Goal: Find specific page/section: Find specific page/section

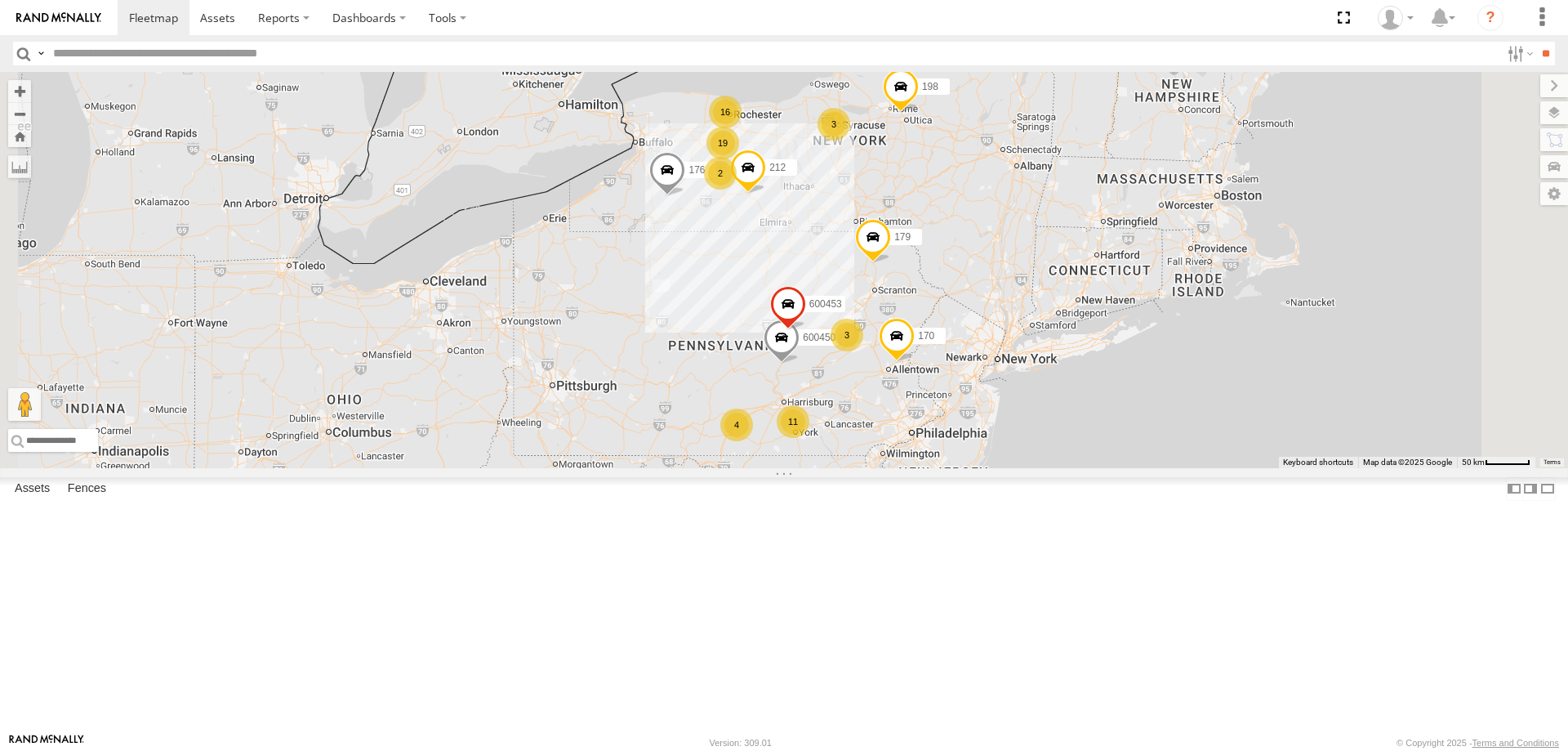
scroll to position [2458, 0]
click at [0, 0] on div "600453" at bounding box center [0, 0] width 0 height 0
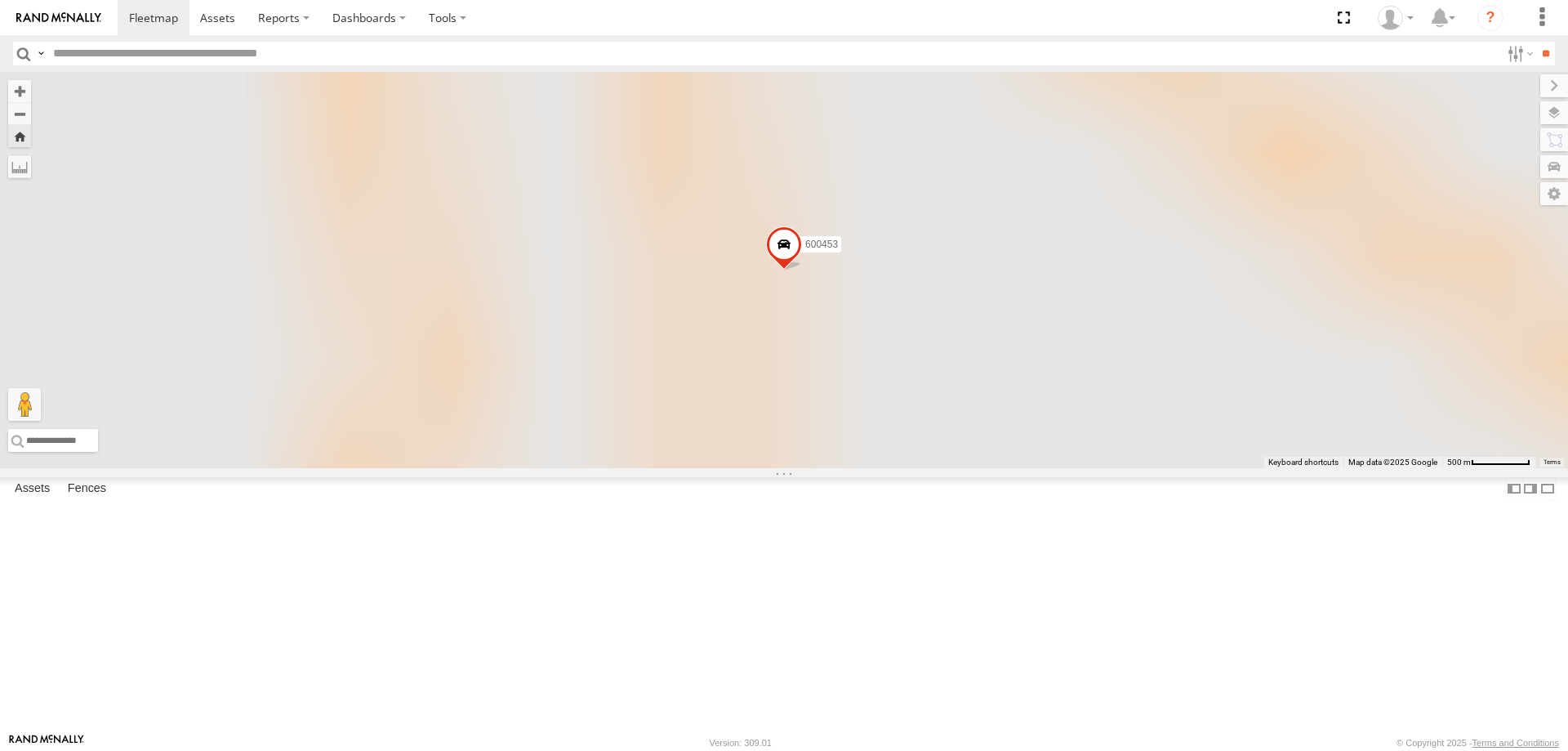
click at [0, 0] on div "600453" at bounding box center [0, 0] width 0 height 0
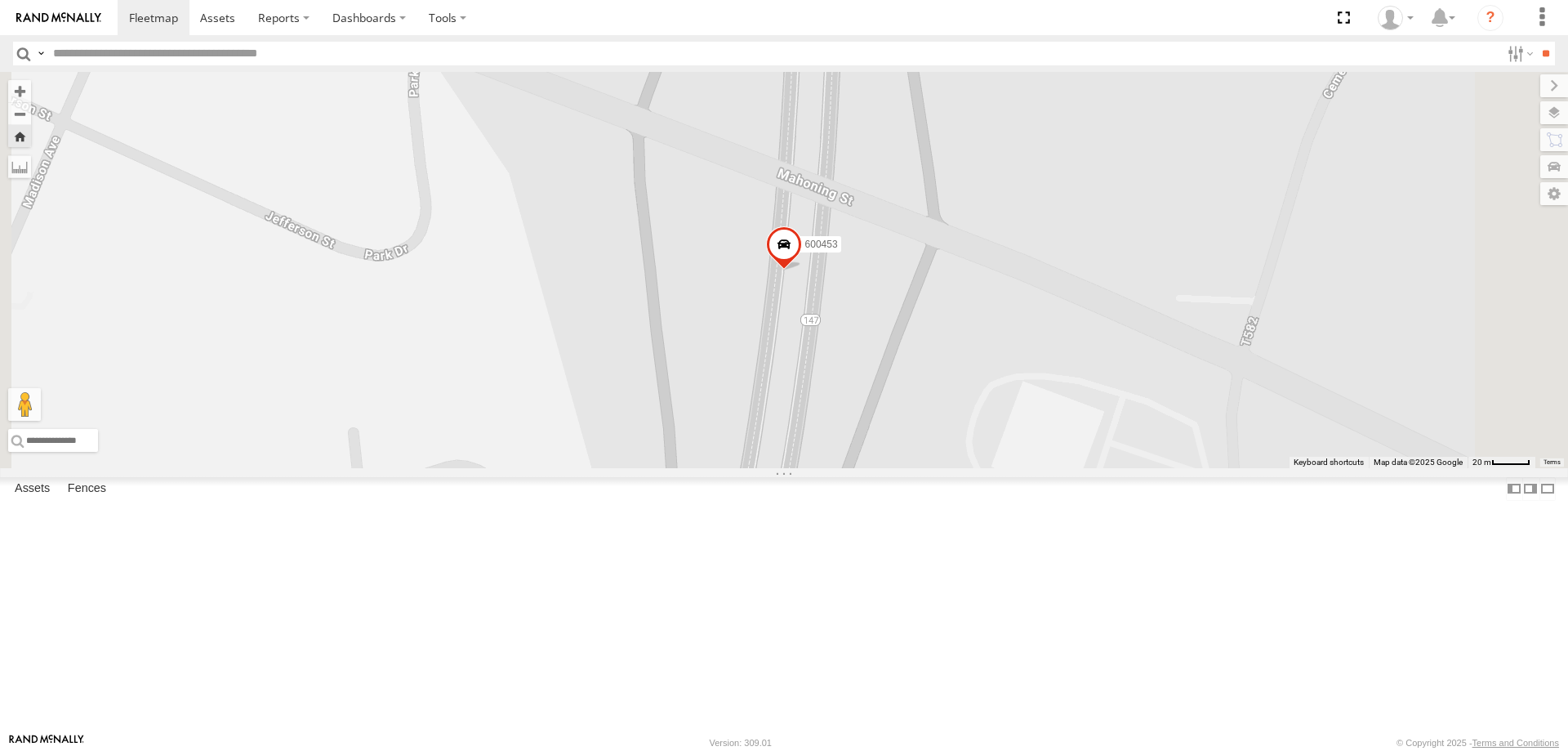
click at [0, 0] on span at bounding box center [0, 0] width 0 height 0
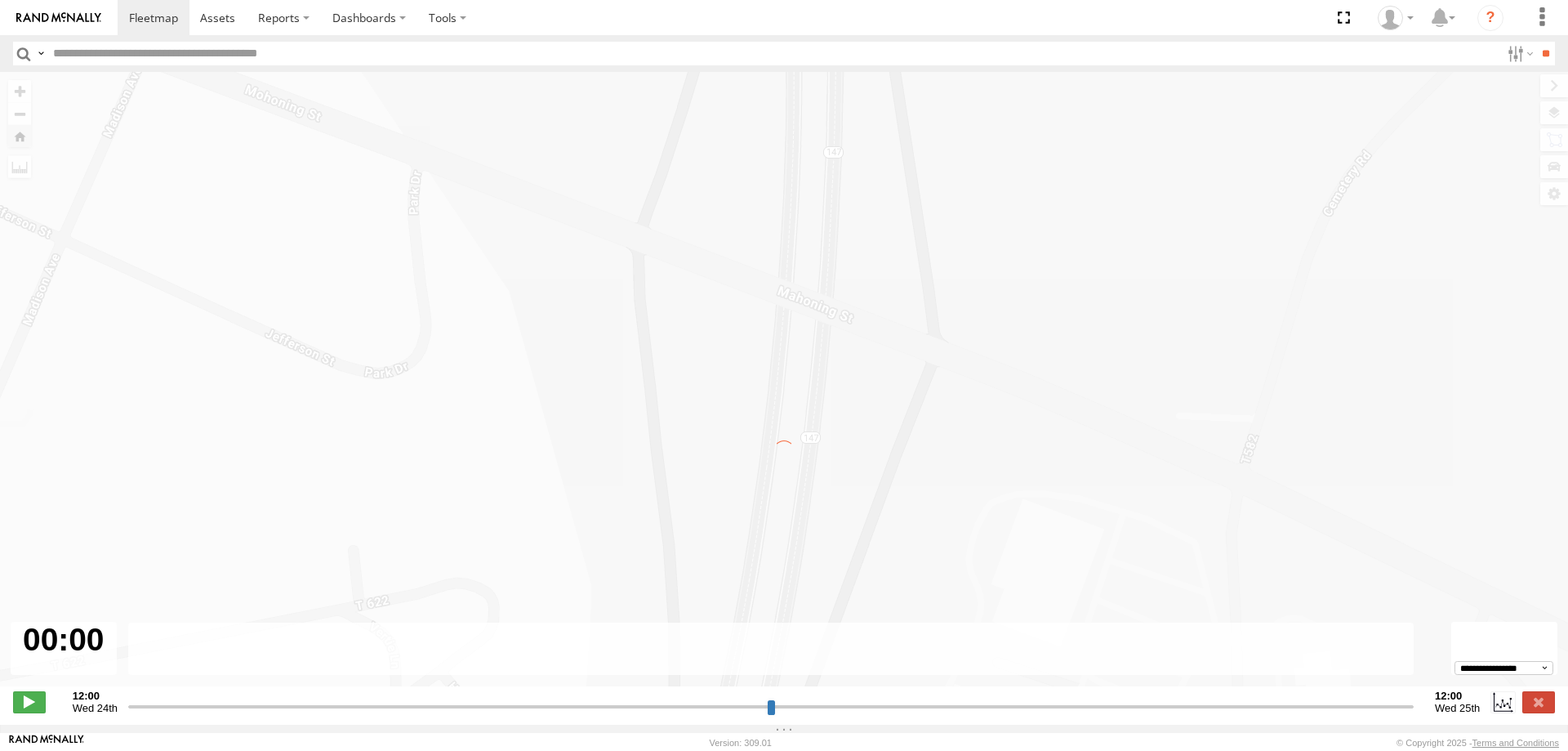
type input "**********"
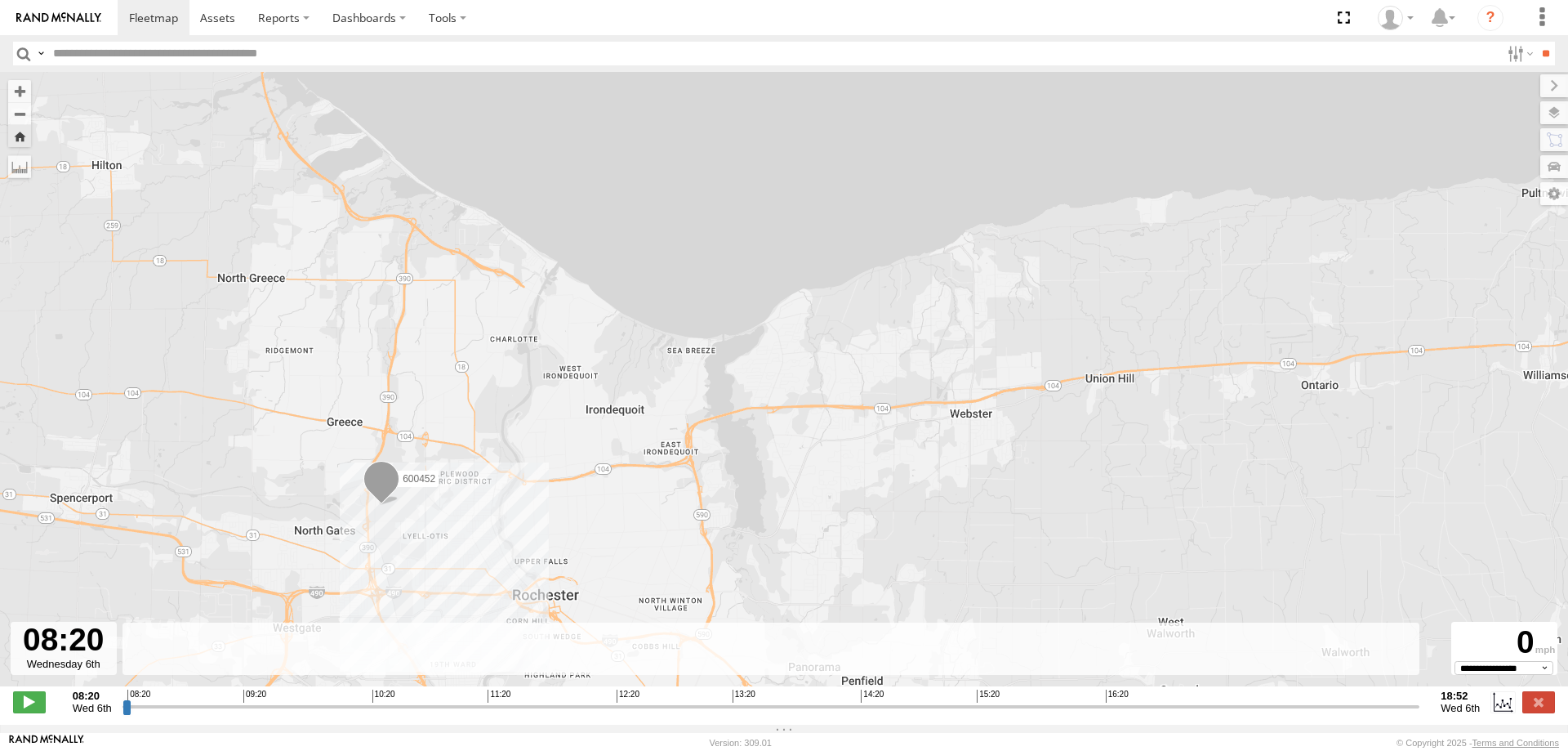
drag, startPoint x: 141, startPoint y: 85, endPoint x: 170, endPoint y: 125, distance: 49.4
click at [144, 92] on div "600452" at bounding box center [784, 387] width 1568 height 632
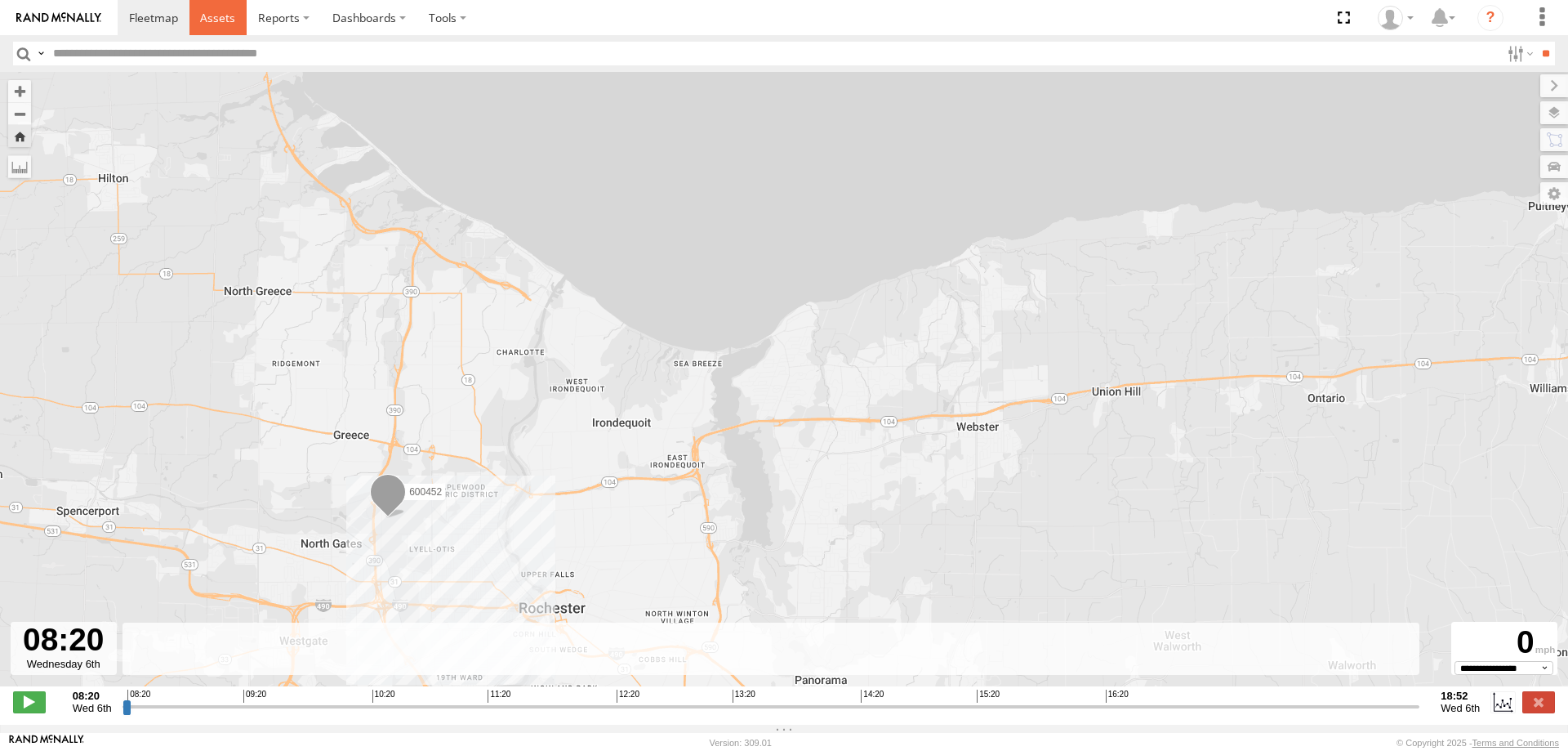
click at [212, 19] on span at bounding box center [217, 17] width 35 height 15
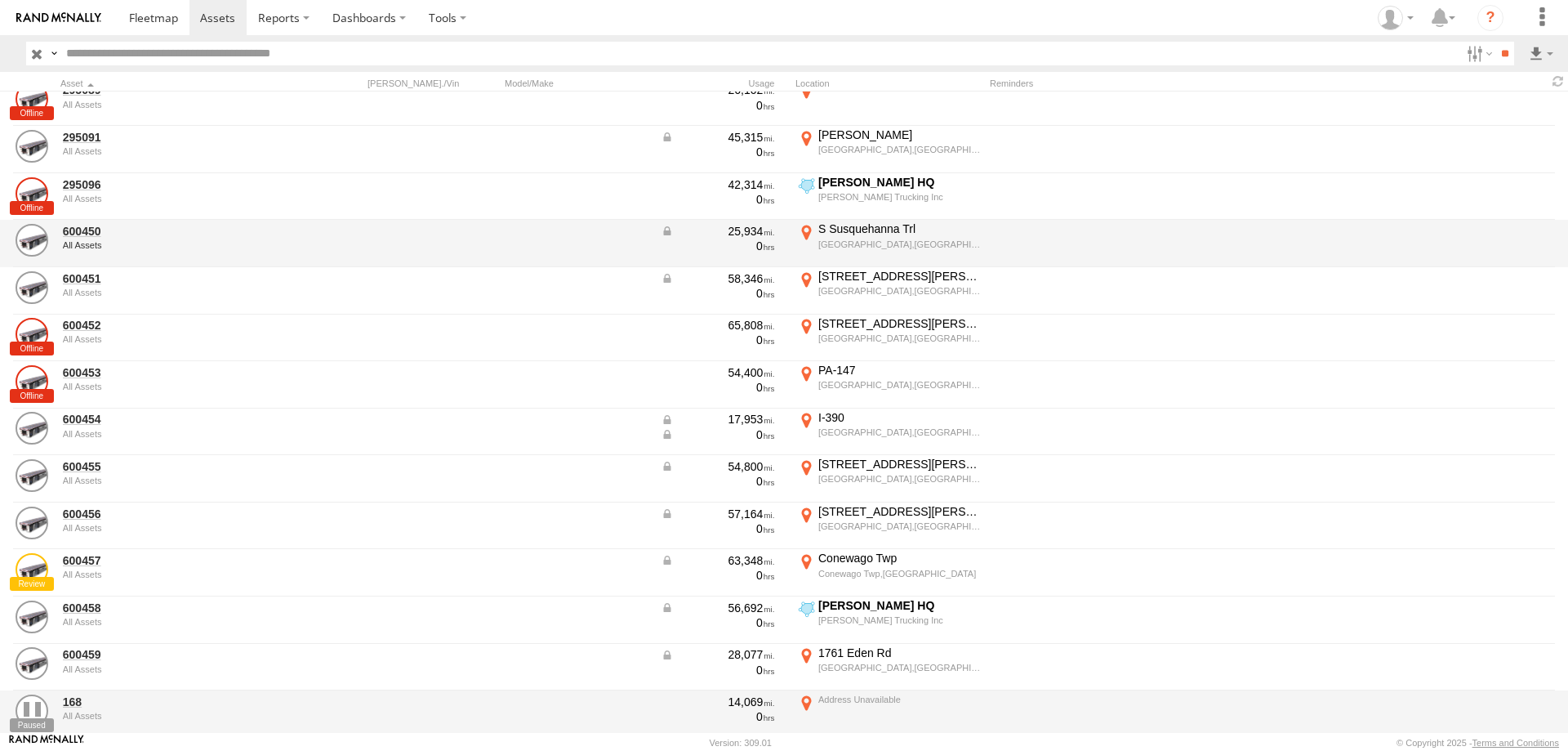
scroll to position [2696, 0]
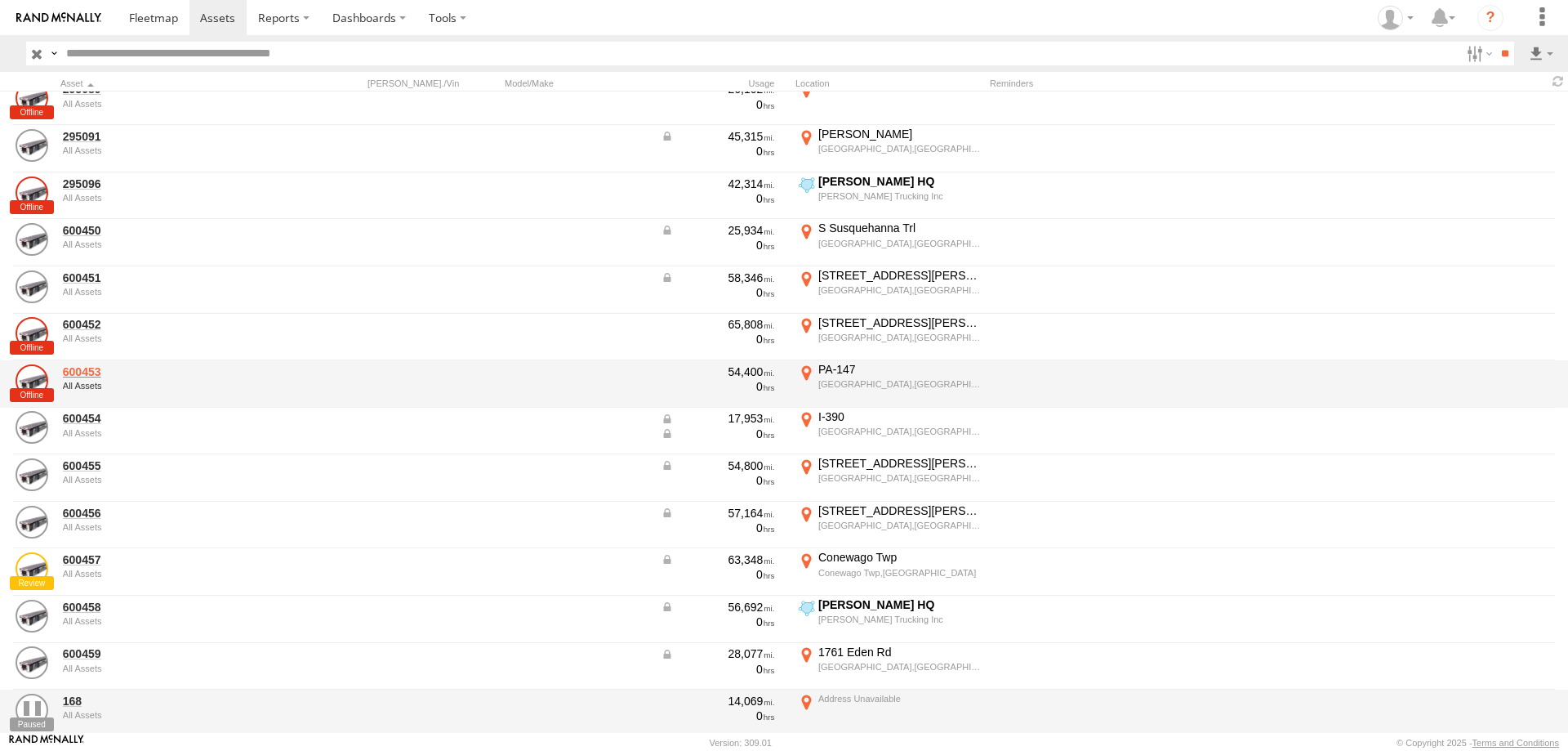
click at [93, 376] on link "600453" at bounding box center [175, 371] width 223 height 14
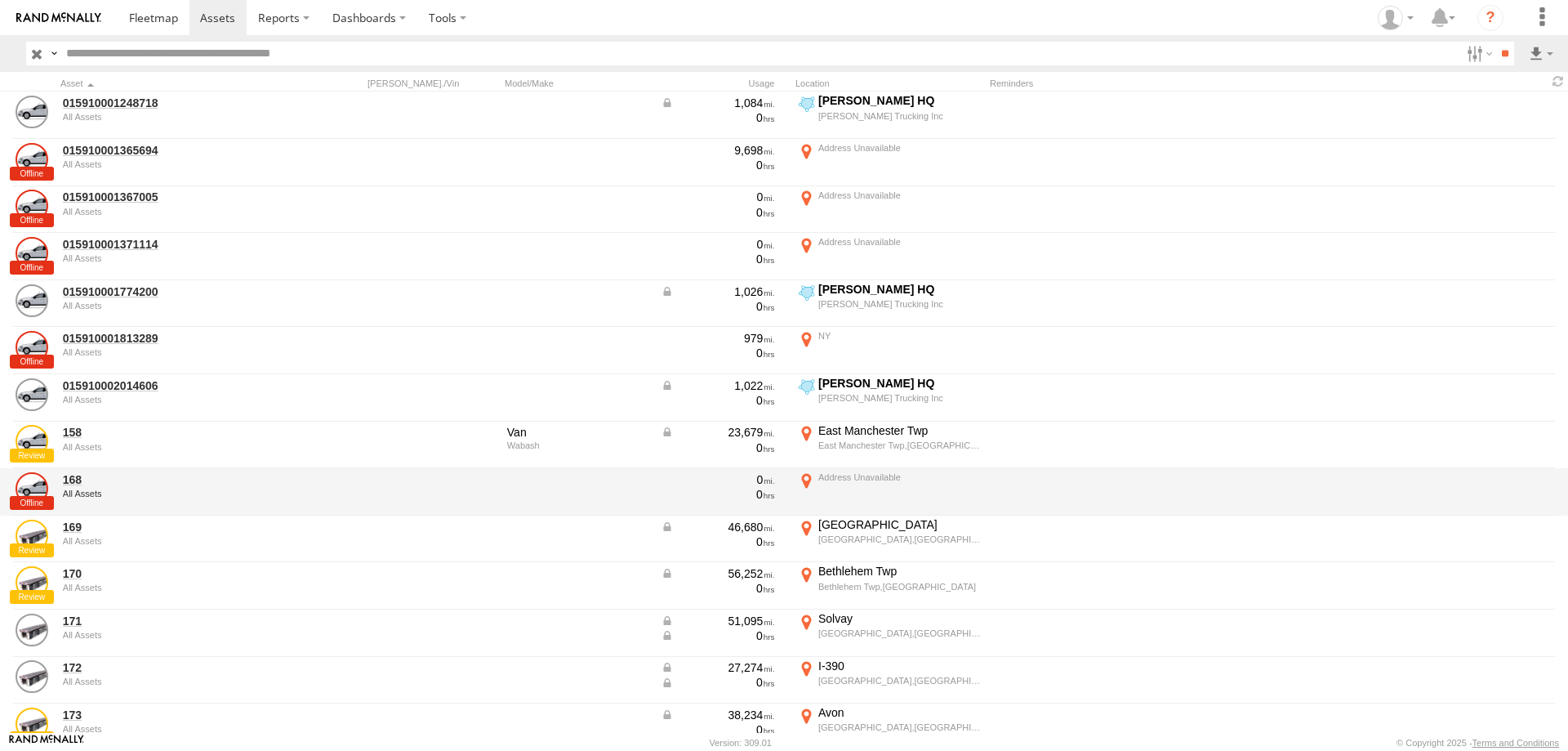
click at [78, 494] on div "All Assets" at bounding box center [175, 493] width 223 height 10
click at [42, 499] on link at bounding box center [32, 488] width 32 height 32
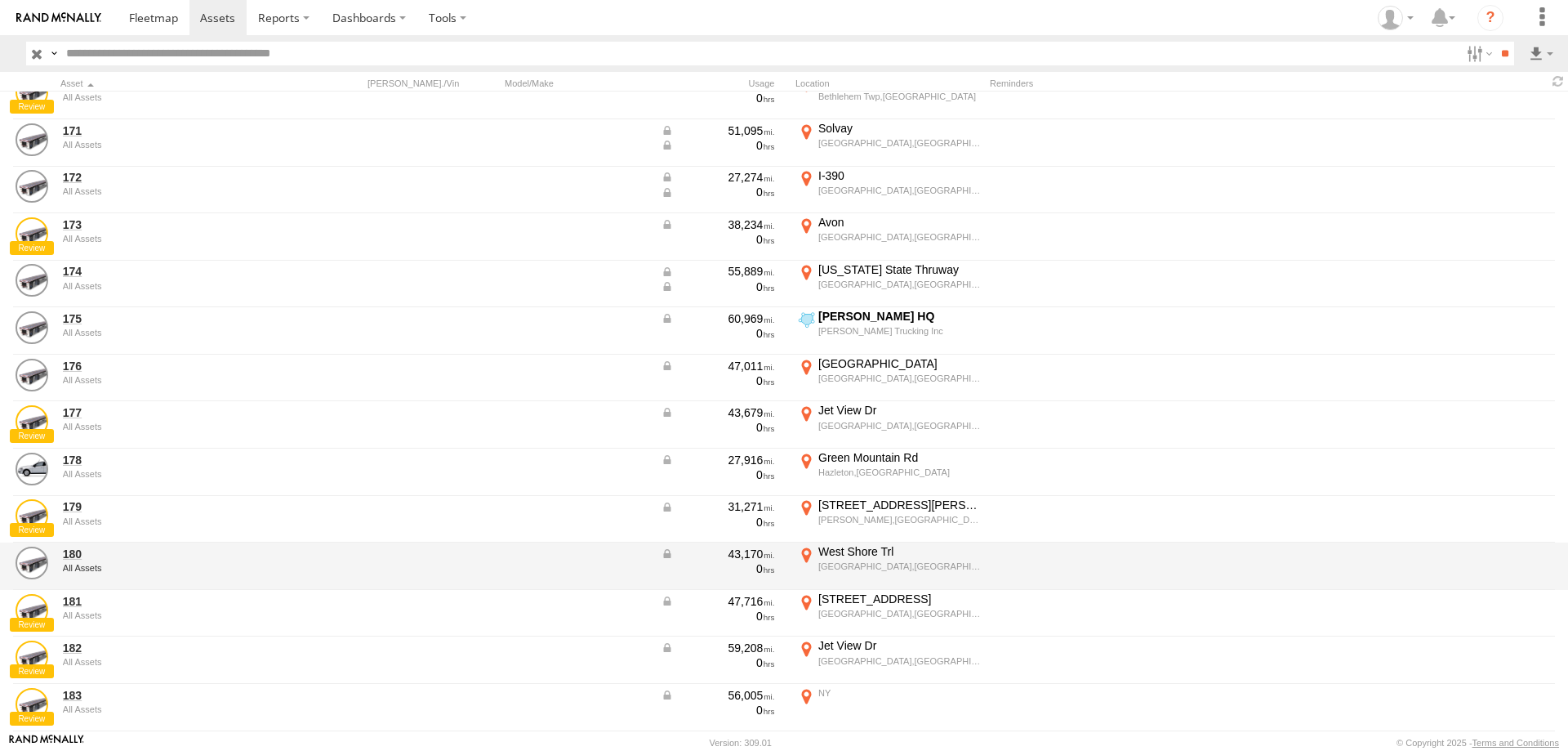
scroll to position [572, 0]
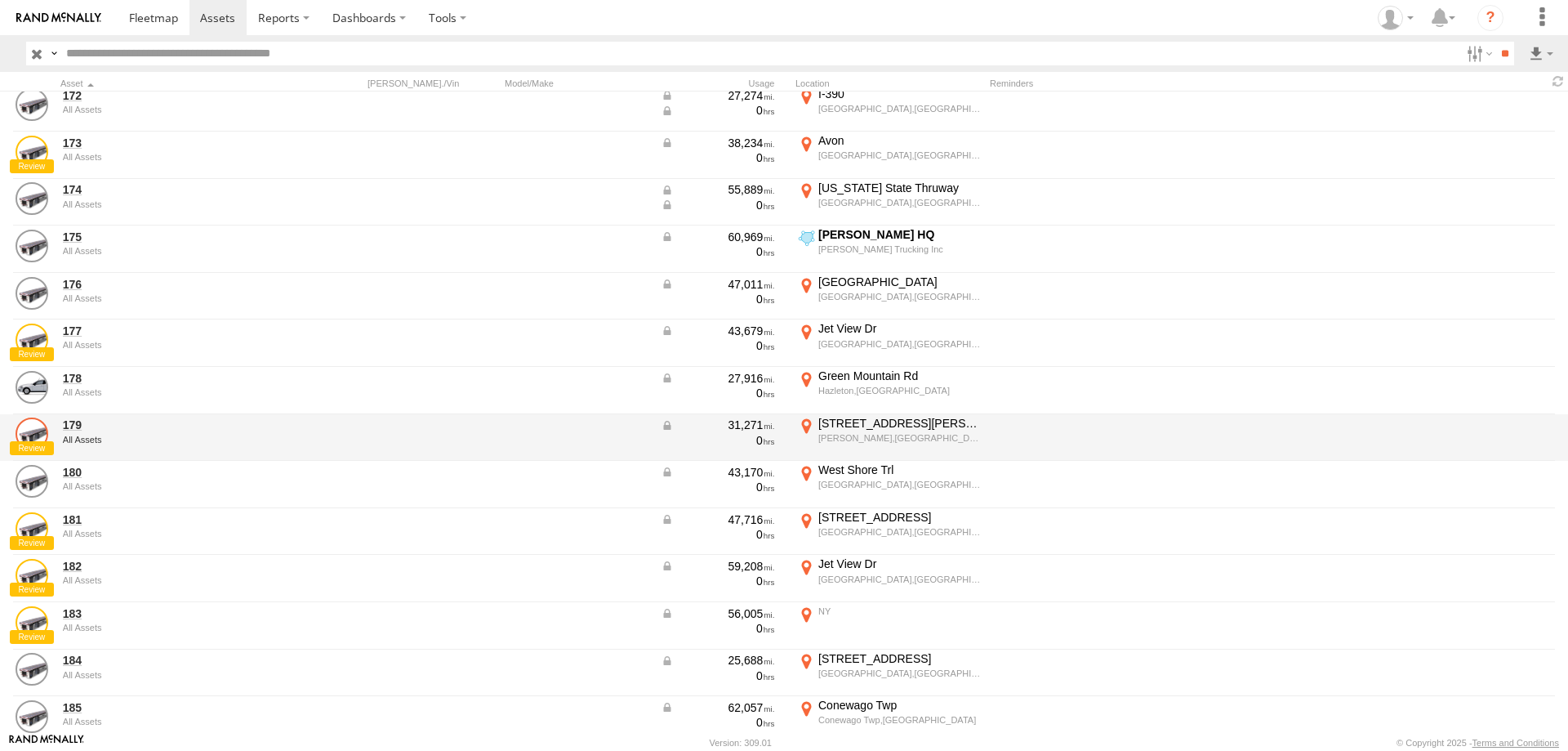
click at [32, 440] on link at bounding box center [32, 434] width 32 height 32
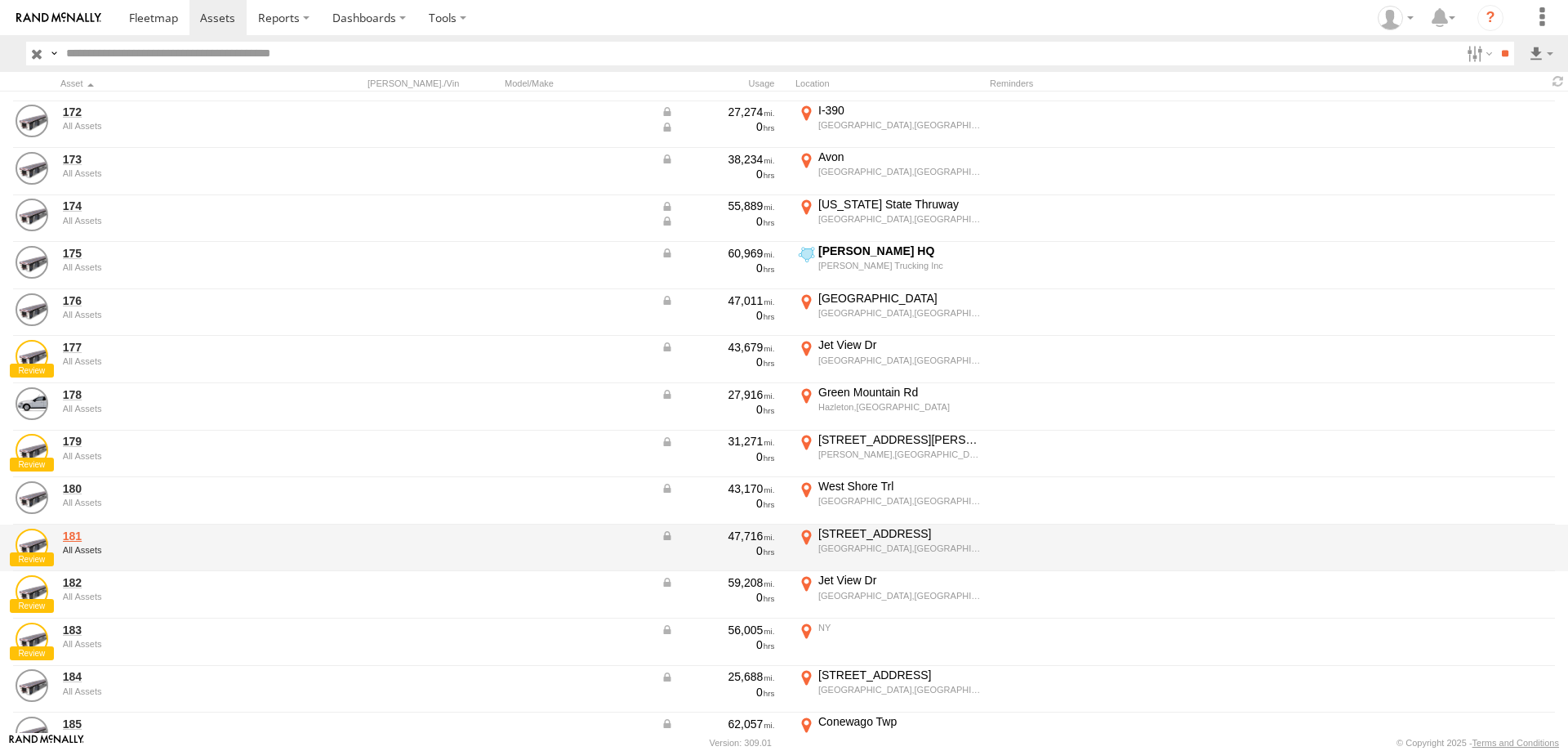
scroll to position [572, 0]
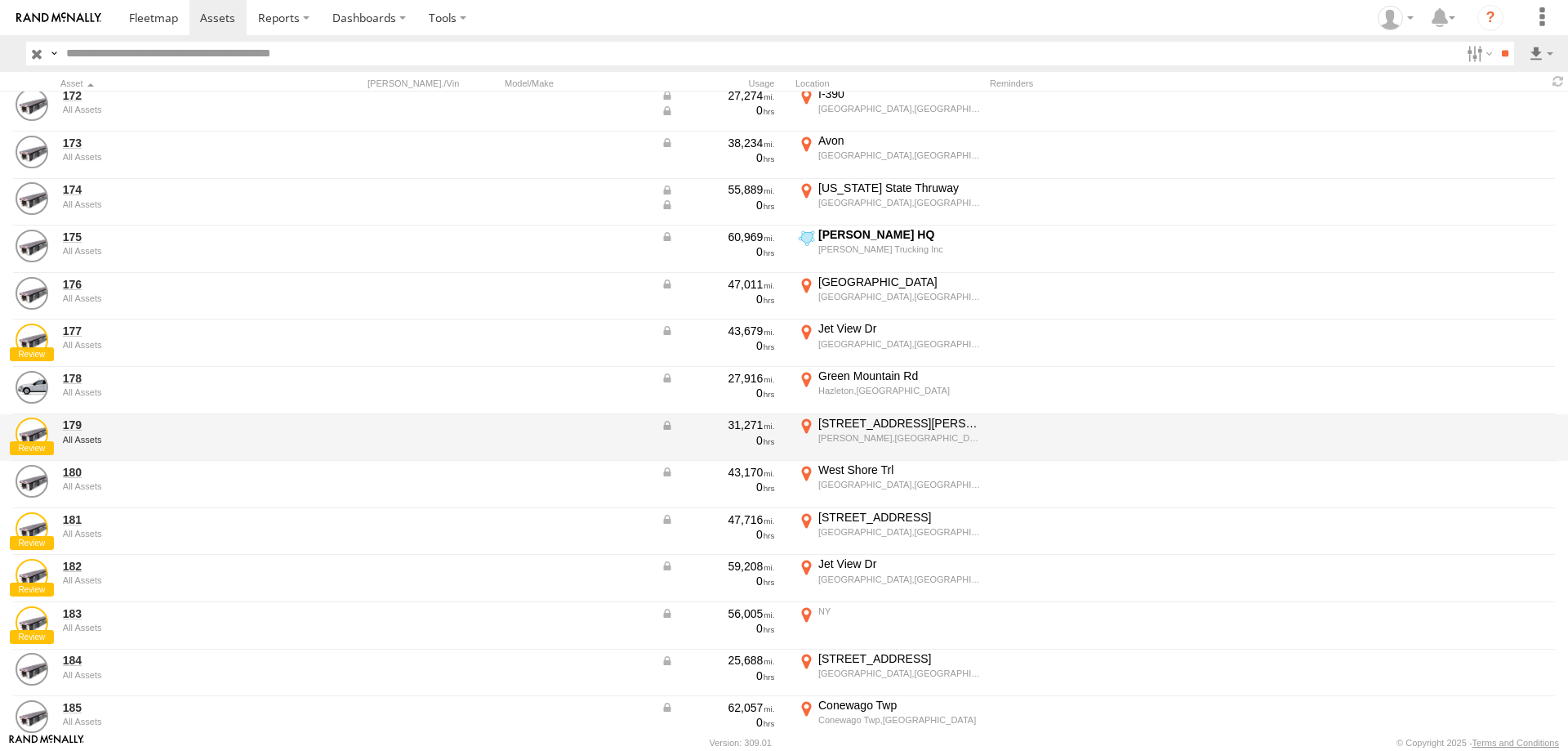
click at [841, 424] on div "[STREET_ADDRESS][PERSON_NAME]" at bounding box center [900, 422] width 162 height 14
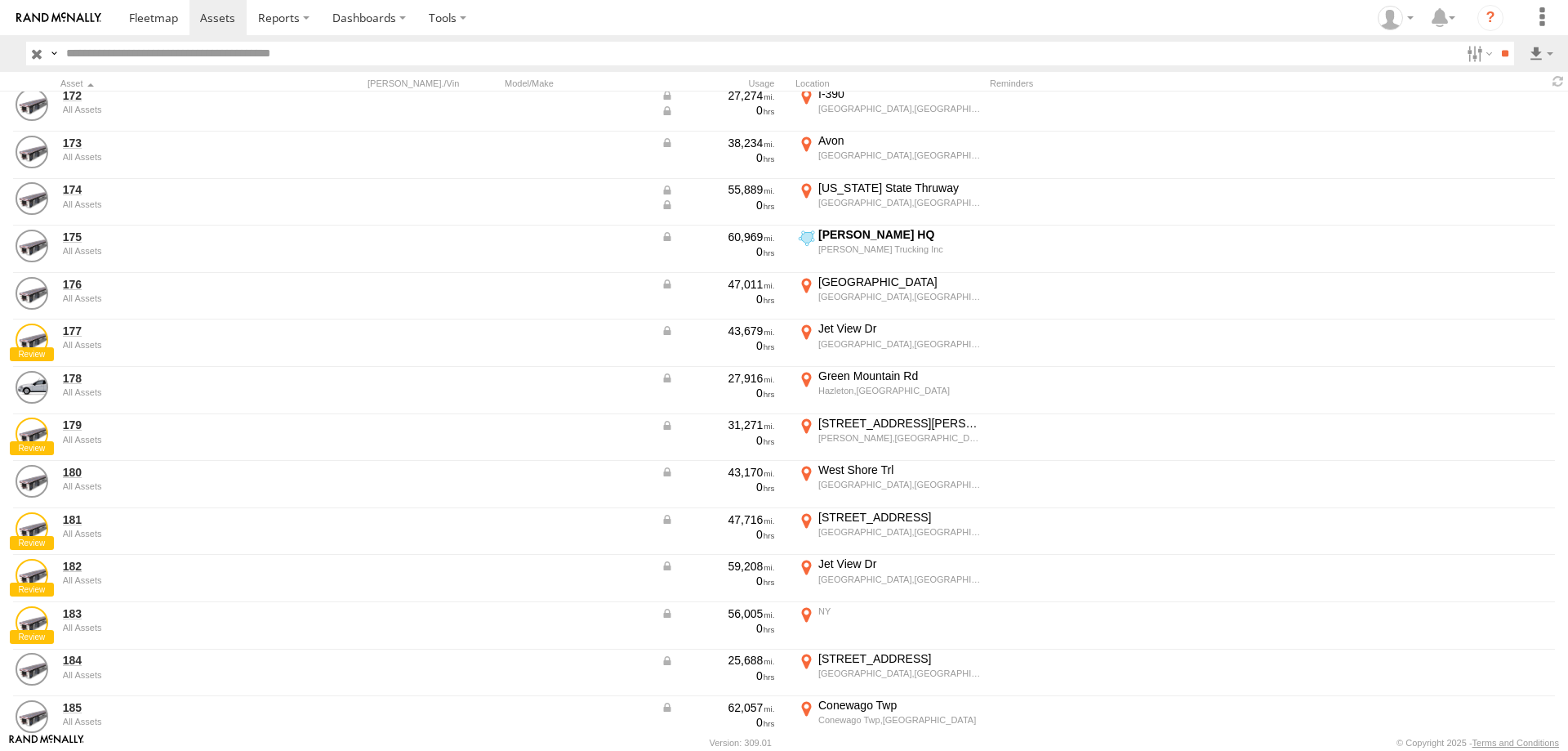
click at [0, 0] on label "×" at bounding box center [0, 0] width 0 height 0
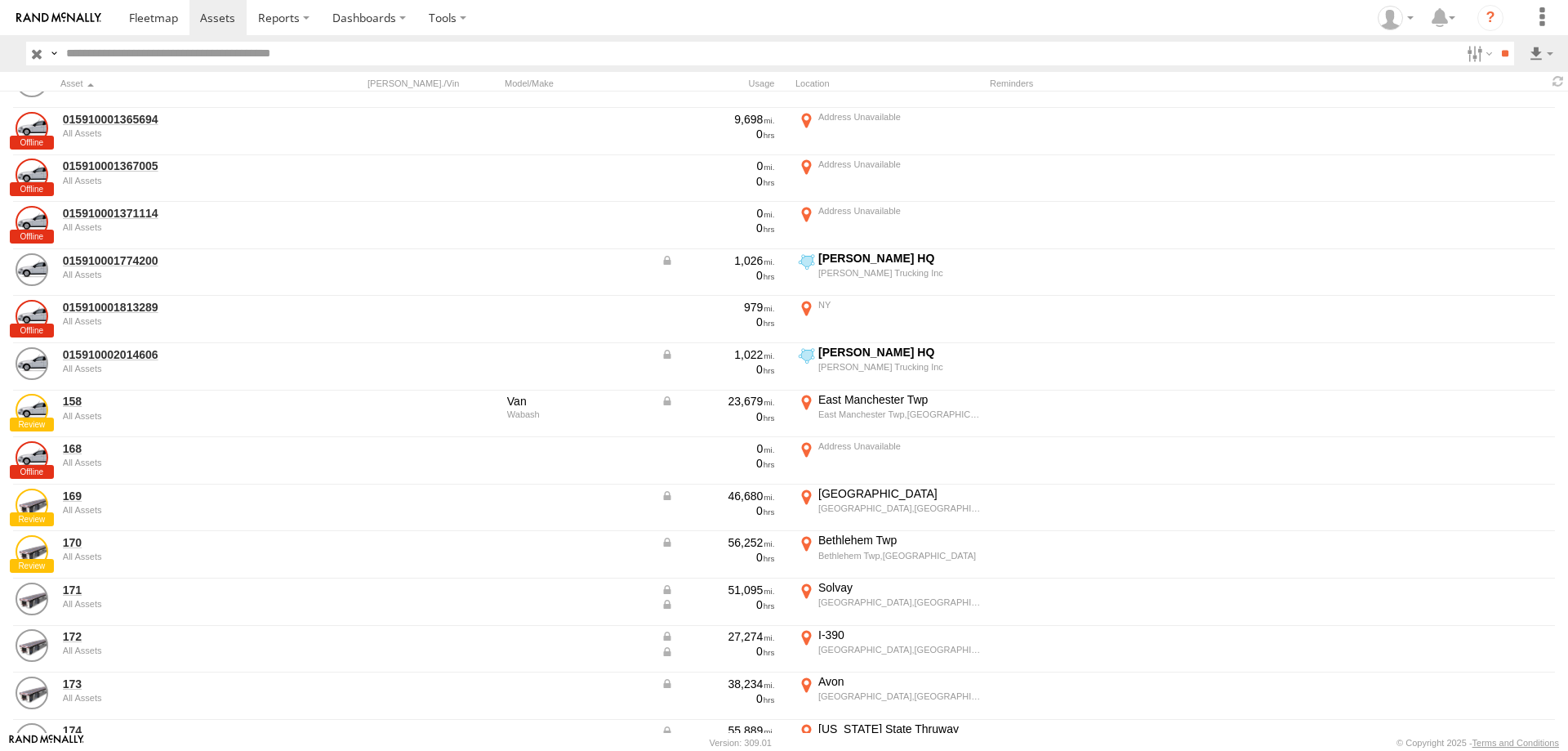
scroll to position [0, 0]
